Goal: Transaction & Acquisition: Register for event/course

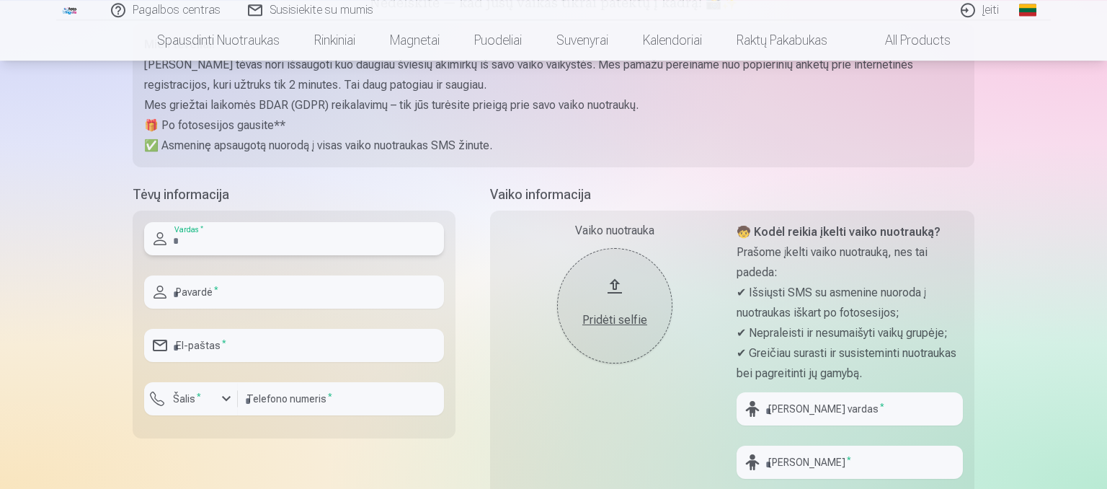
scroll to position [200, 0]
click at [208, 236] on input "text" at bounding box center [294, 237] width 300 height 33
type input "******"
click at [193, 293] on input "text" at bounding box center [294, 290] width 300 height 33
click at [179, 291] on input "*********" at bounding box center [294, 290] width 300 height 33
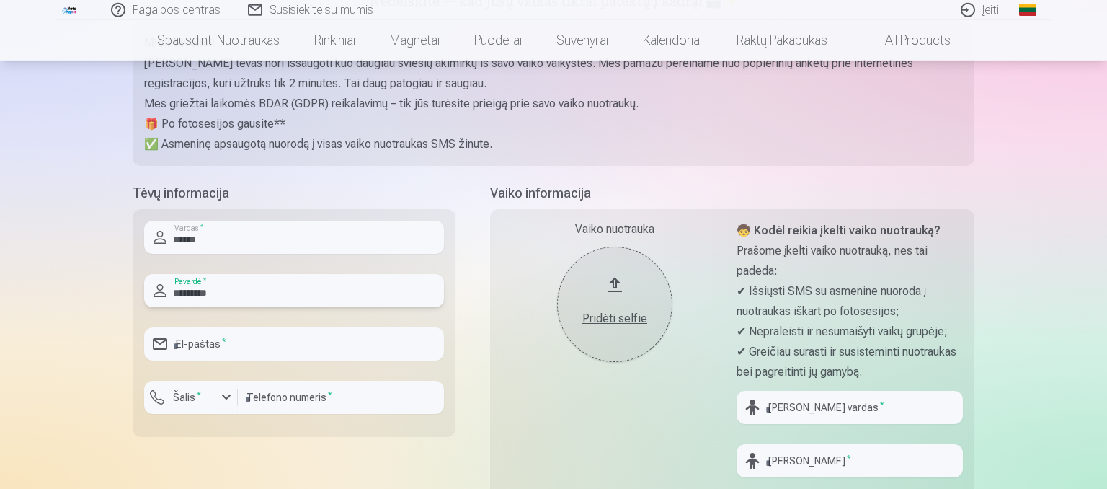
type input "*********"
click at [202, 342] on input "email" at bounding box center [294, 343] width 300 height 33
type input "**********"
click at [223, 401] on div "button" at bounding box center [226, 397] width 17 height 17
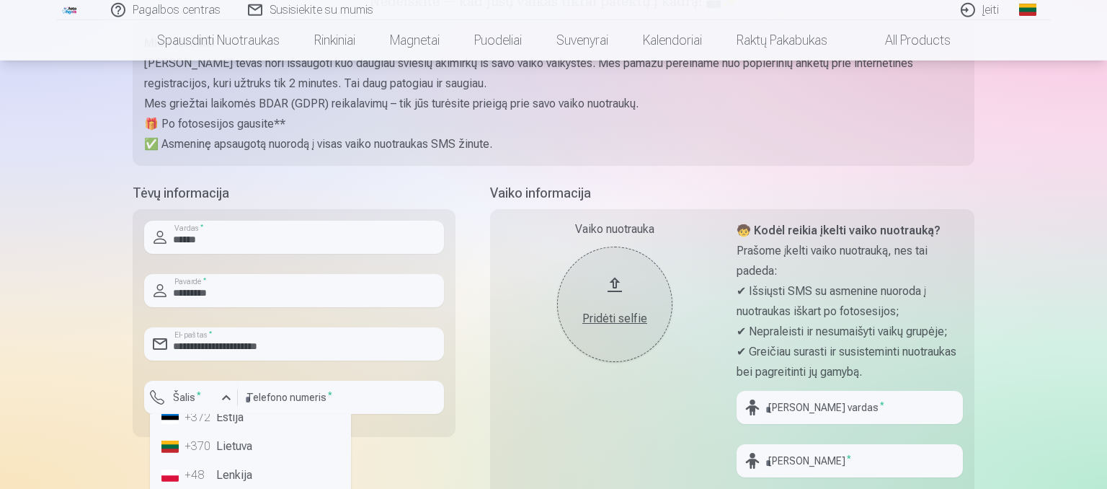
scroll to position [102, 0]
click at [217, 459] on li "+370 Lietuva" at bounding box center [251, 450] width 190 height 29
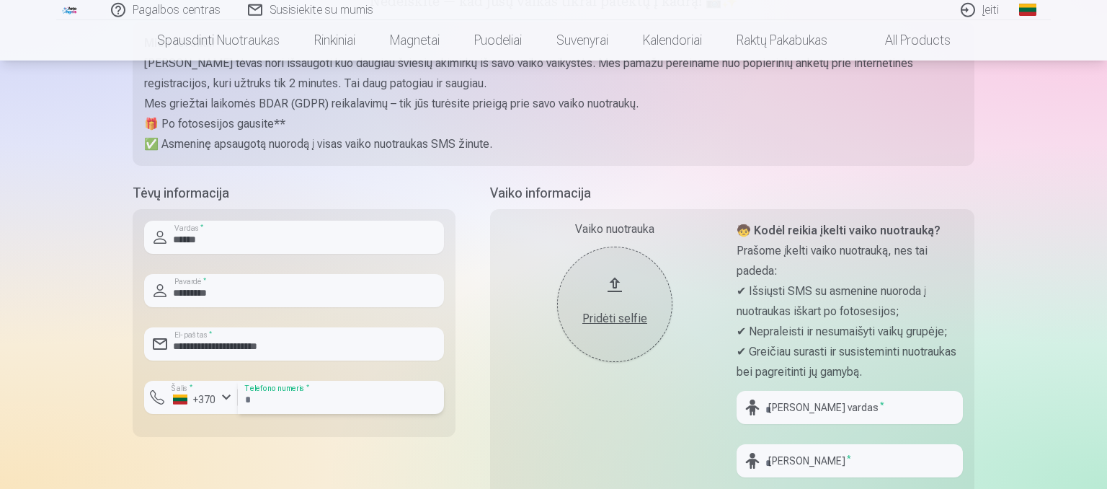
click at [290, 402] on input "number" at bounding box center [341, 397] width 206 height 33
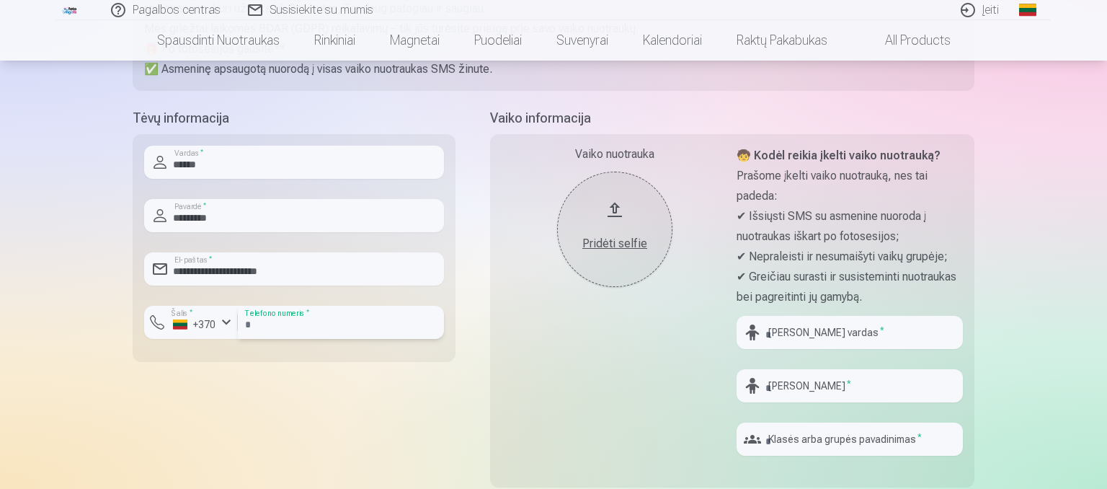
scroll to position [277, 0]
type input "********"
click at [613, 229] on div "Pridėti selfie" at bounding box center [615, 238] width 86 height 26
click at [618, 241] on div "Pridėti selfie" at bounding box center [615, 242] width 86 height 17
click at [626, 251] on button "Pridėti selfie" at bounding box center [614, 227] width 115 height 115
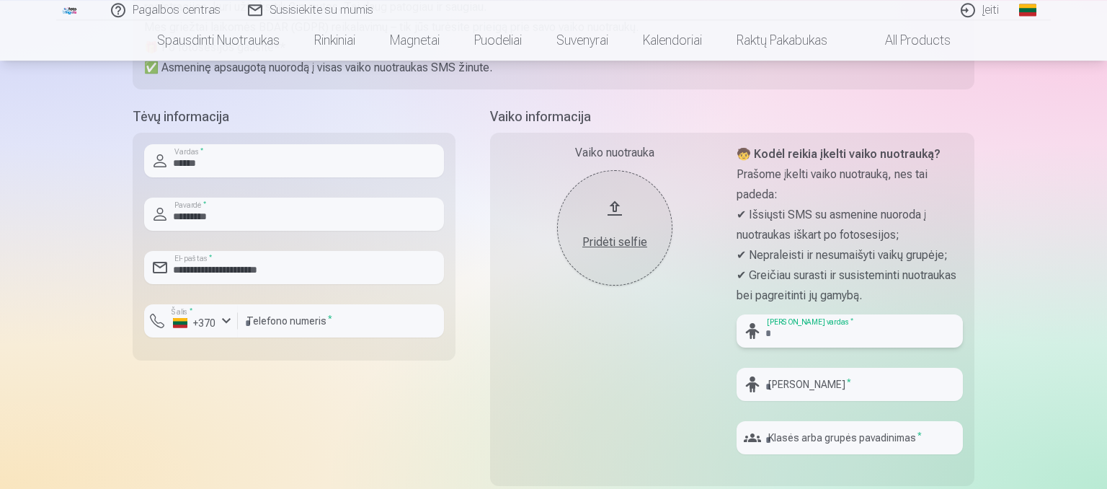
click at [789, 325] on input "text" at bounding box center [850, 330] width 226 height 33
type input "*"
type input "*****"
click at [794, 381] on input "text" at bounding box center [850, 384] width 226 height 33
type input "*"
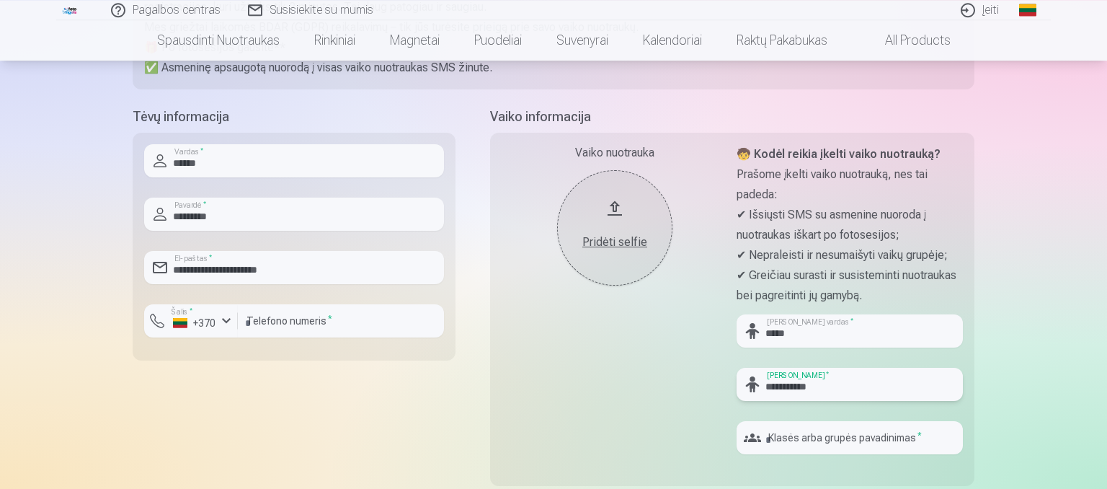
type input "**********"
click at [884, 440] on input "text" at bounding box center [850, 437] width 226 height 33
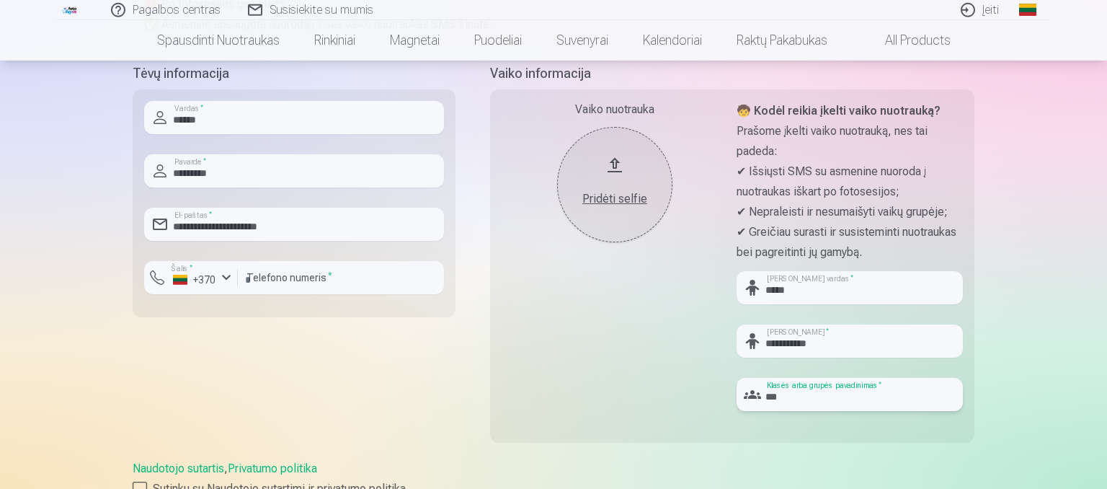
scroll to position [322, 0]
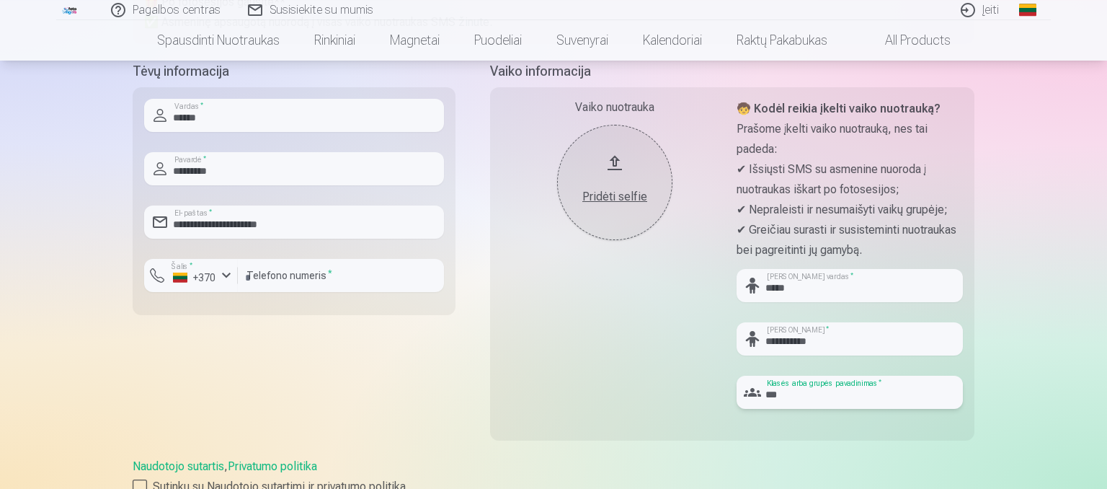
type input "***"
click at [615, 183] on div "Pridėti selfie" at bounding box center [615, 192] width 86 height 26
click at [618, 172] on button "Pridėti selfie" at bounding box center [614, 182] width 115 height 115
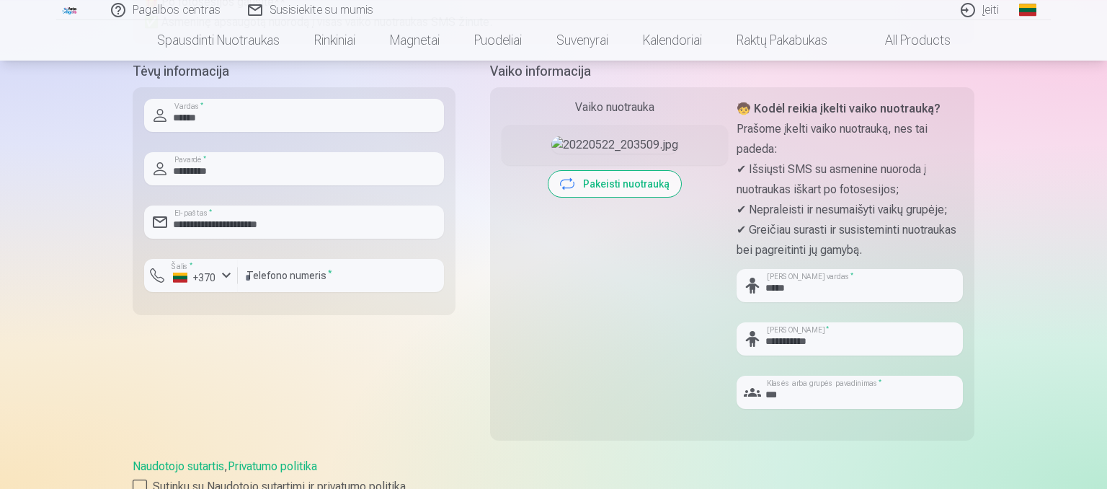
click at [605, 197] on button "Pakeisti nuotrauką" at bounding box center [615, 184] width 133 height 26
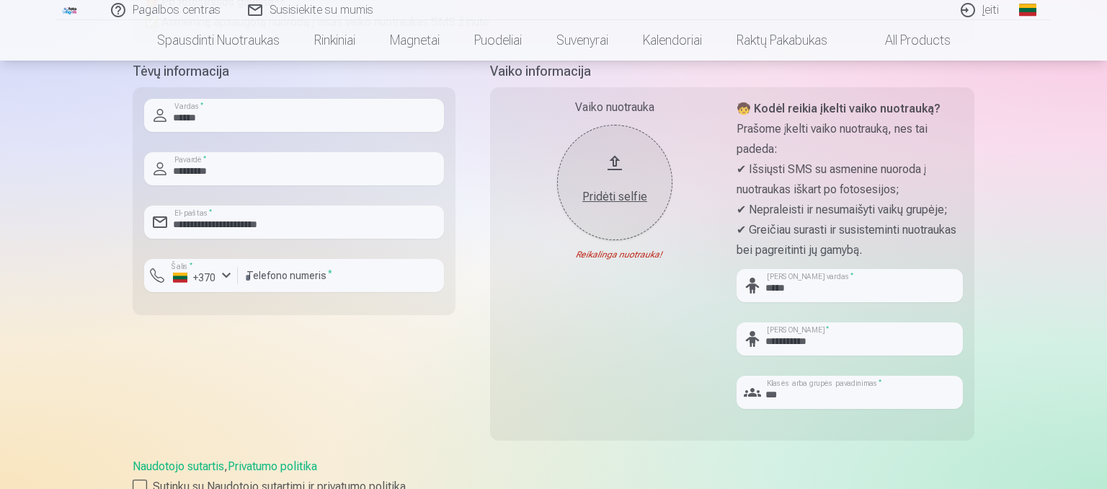
click at [609, 172] on button "Pridėti selfie" at bounding box center [614, 182] width 115 height 115
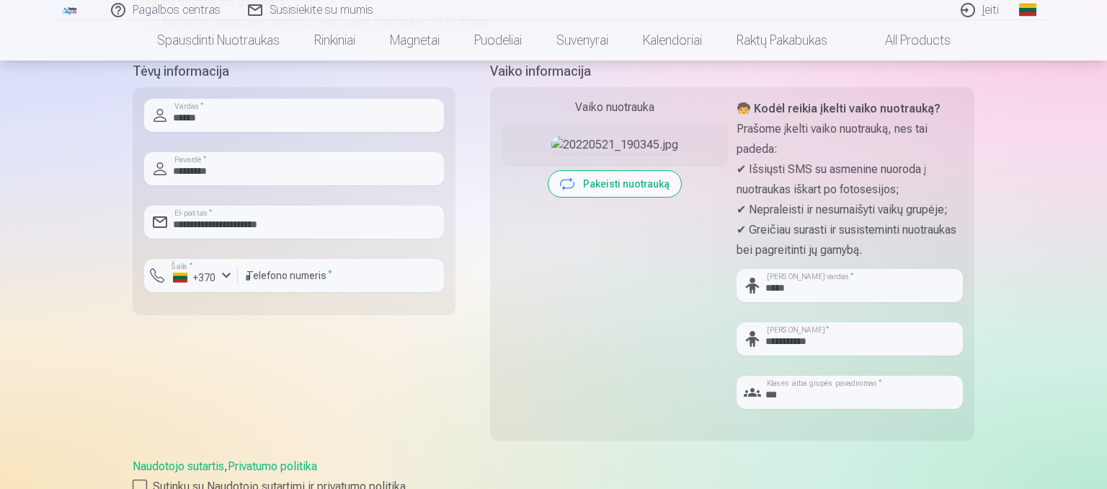
click at [633, 197] on button "Pakeisti nuotrauką" at bounding box center [615, 184] width 133 height 26
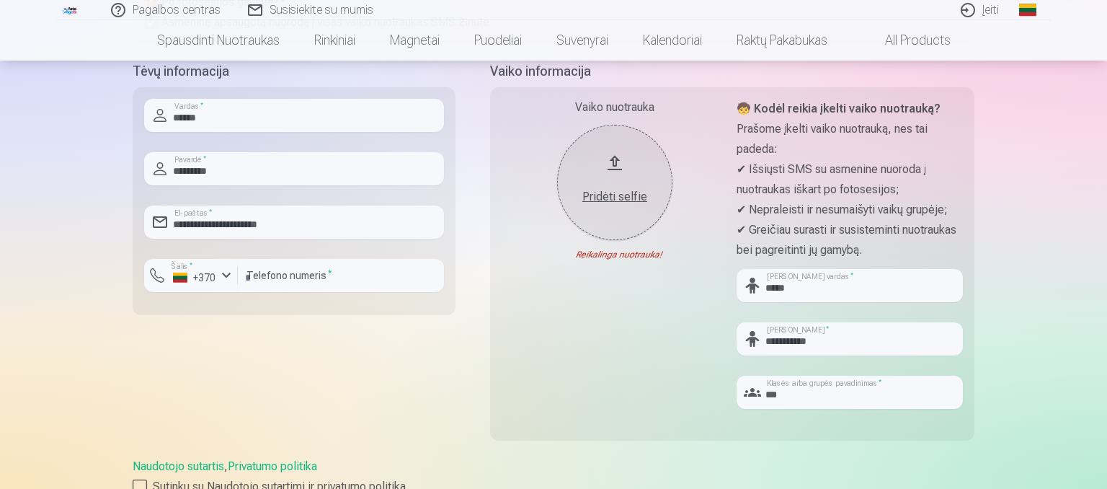
click at [633, 194] on div "Pridėti selfie" at bounding box center [615, 196] width 86 height 17
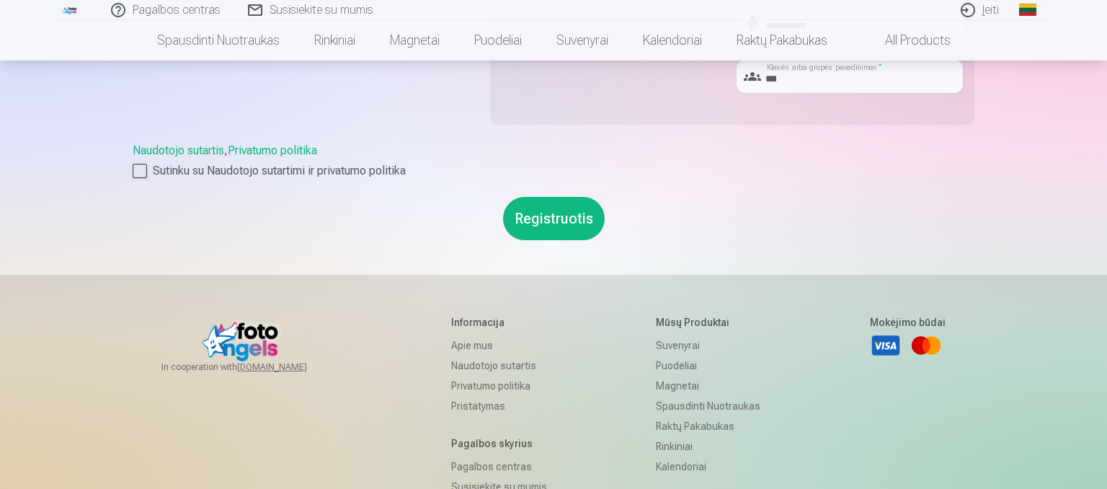
scroll to position [631, 0]
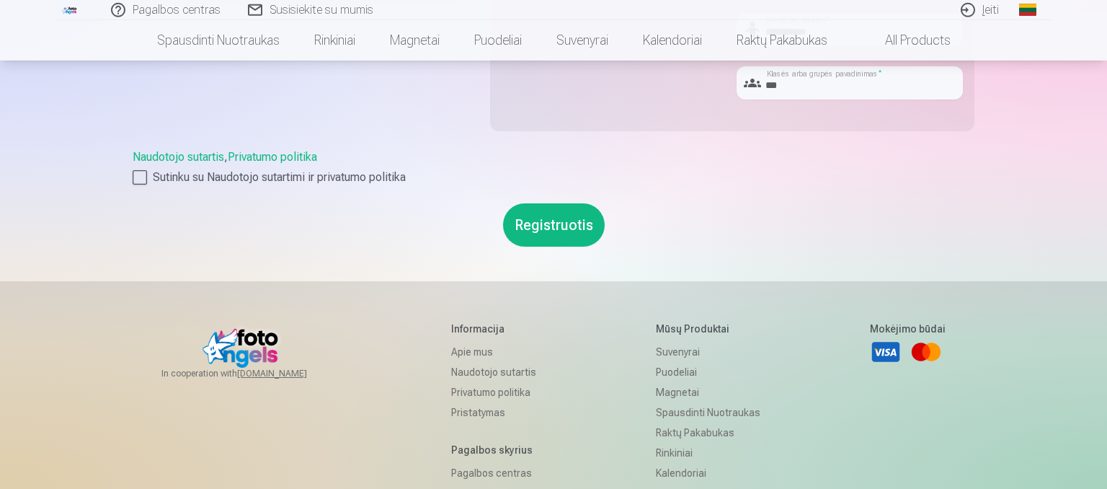
click at [555, 205] on button "Registruotis" at bounding box center [554, 224] width 102 height 43
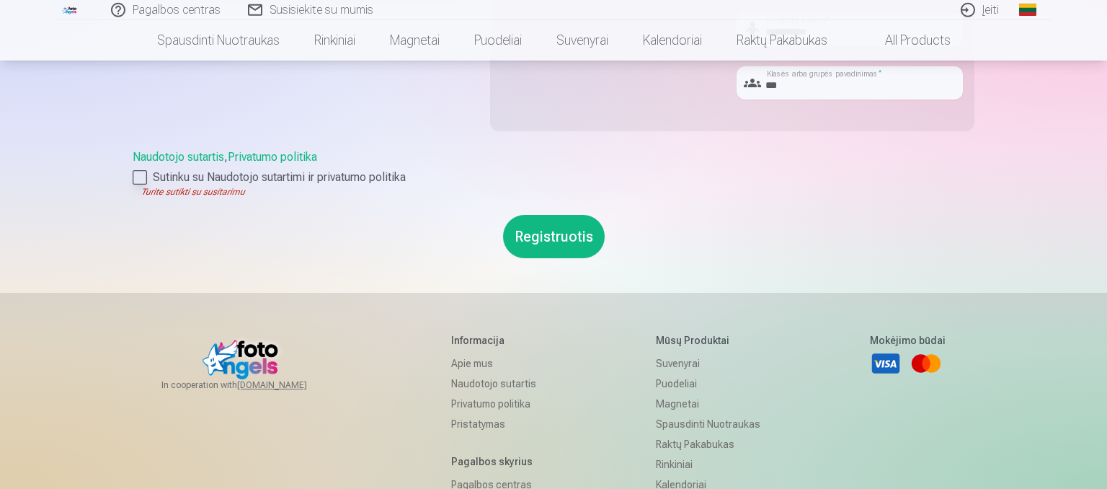
click at [137, 170] on div at bounding box center [140, 177] width 14 height 14
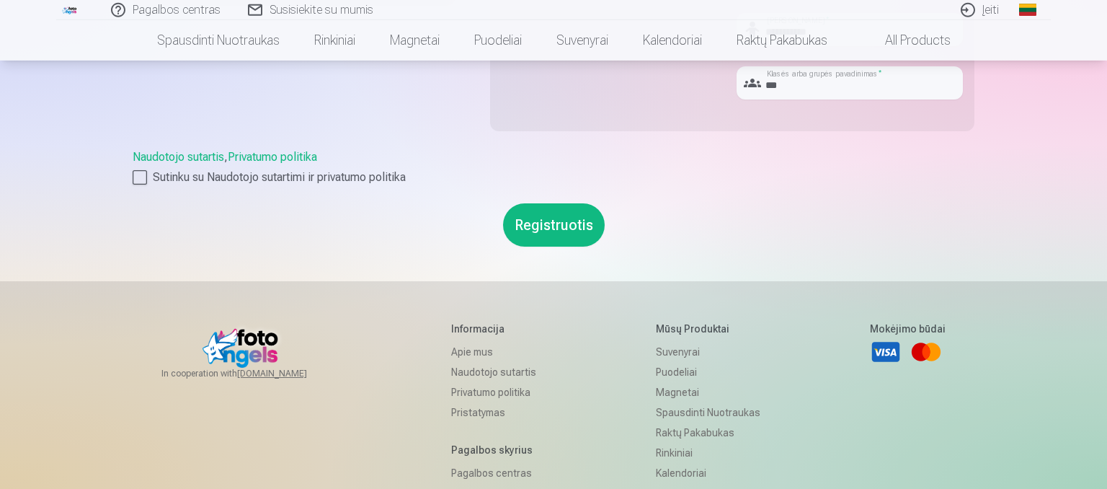
click at [533, 236] on button "Registruotis" at bounding box center [554, 224] width 102 height 43
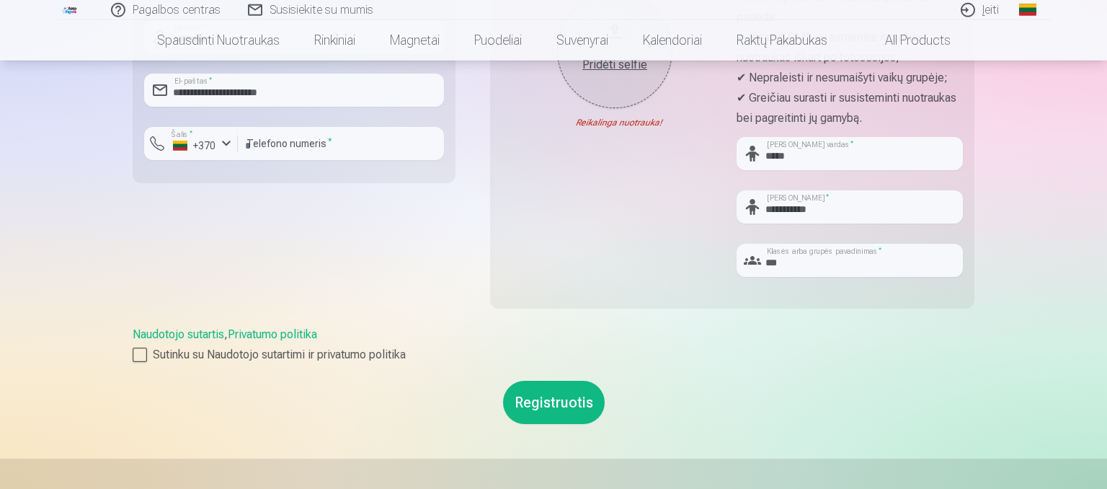
scroll to position [451, 0]
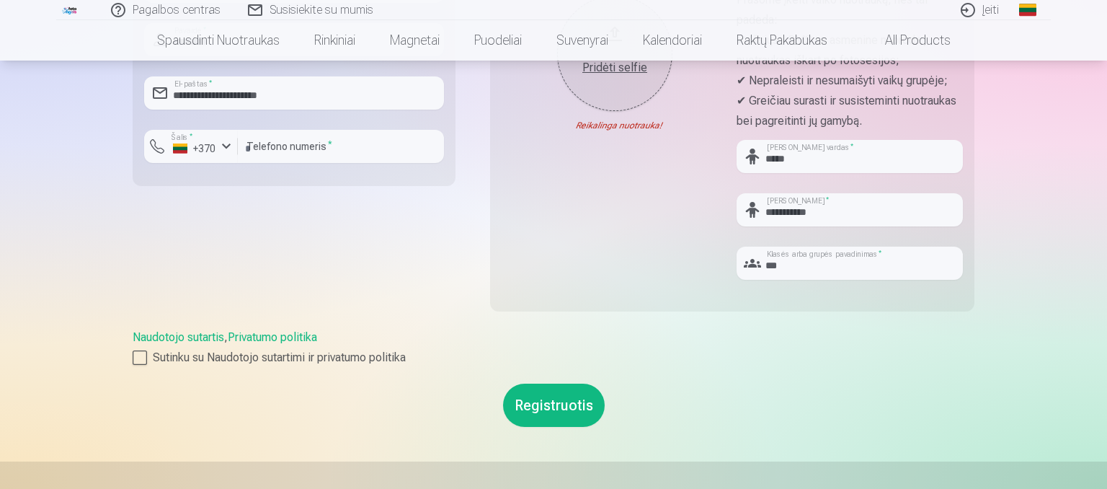
click at [554, 409] on button "Registruotis" at bounding box center [554, 404] width 102 height 43
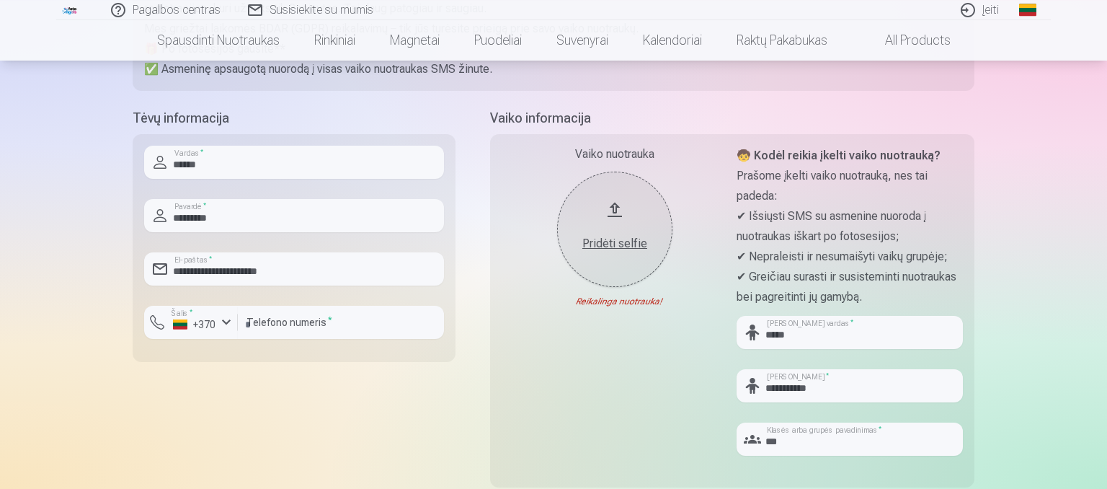
scroll to position [274, 0]
click at [593, 244] on div "Pridėti selfie" at bounding box center [615, 244] width 86 height 17
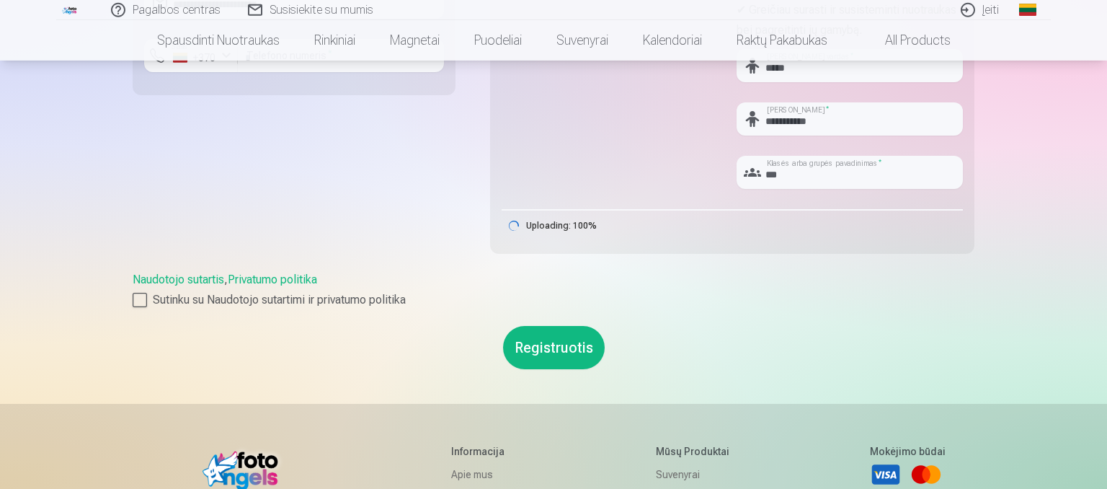
scroll to position [562, 0]
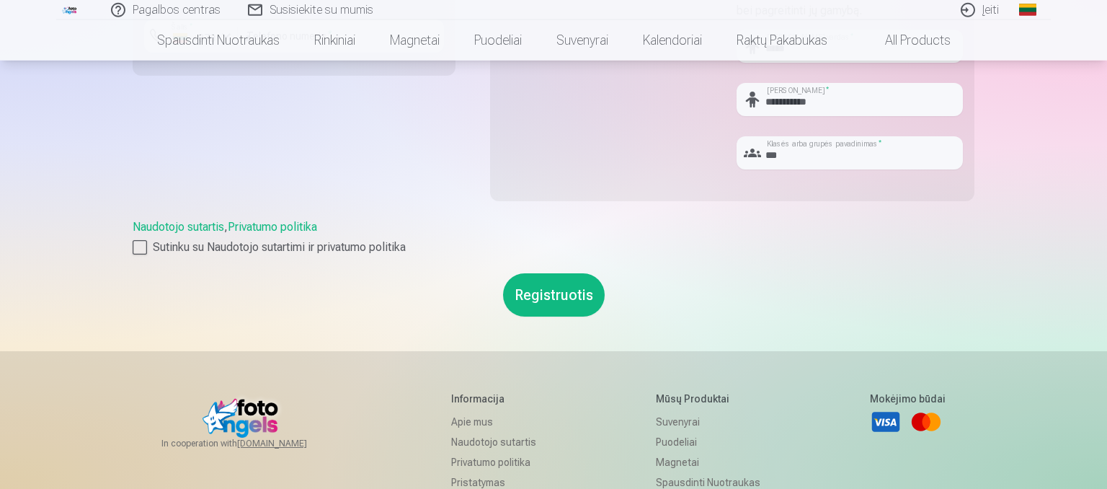
click at [571, 296] on button "Registruotis" at bounding box center [554, 294] width 102 height 43
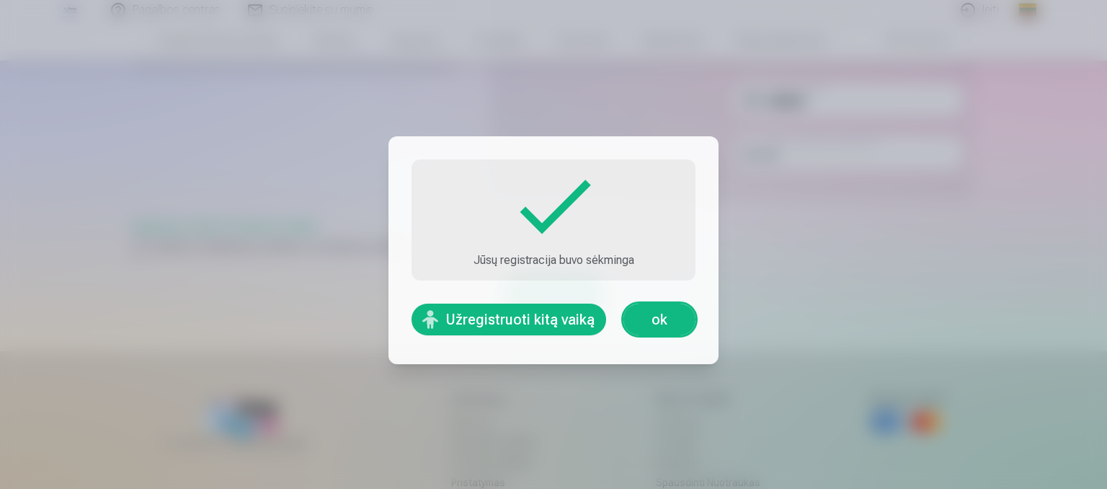
click at [643, 325] on link "ok" at bounding box center [660, 319] width 72 height 32
